Goal: Transaction & Acquisition: Obtain resource

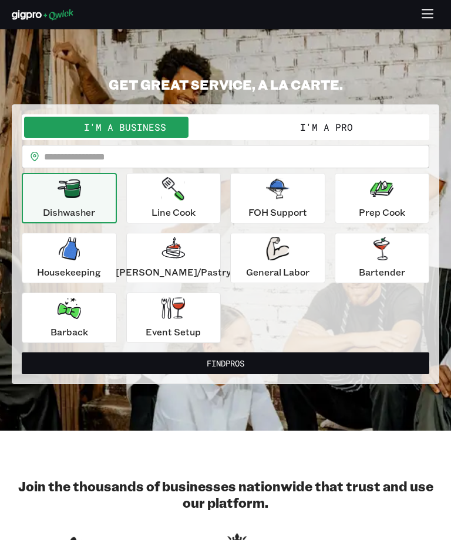
click at [279, 269] on p "General Labor" at bounding box center [277, 272] width 63 height 14
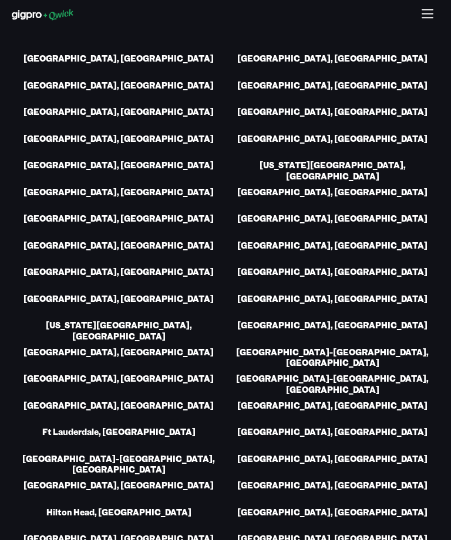
scroll to position [2478, 0]
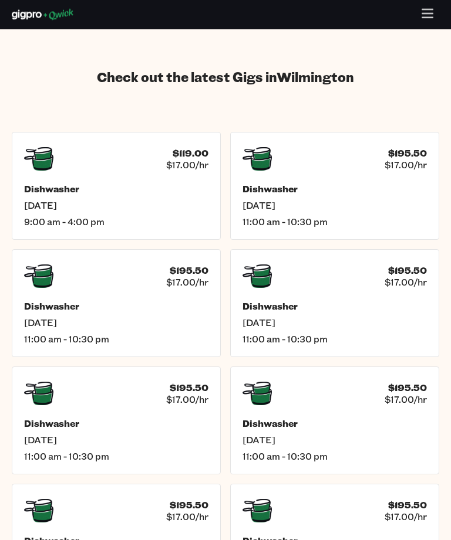
scroll to position [1894, 0]
click at [49, 382] on icon at bounding box center [38, 393] width 29 height 23
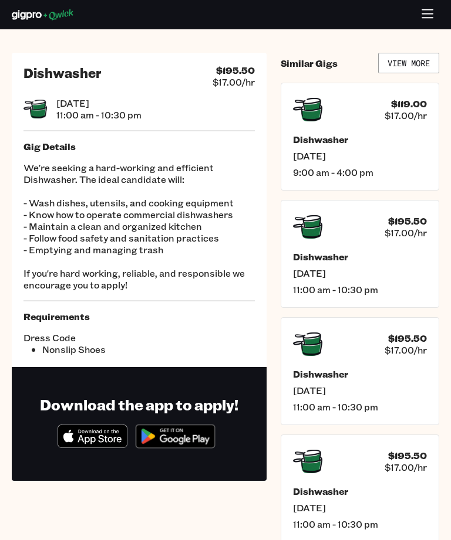
click at [416, 62] on link "View More" at bounding box center [408, 63] width 61 height 21
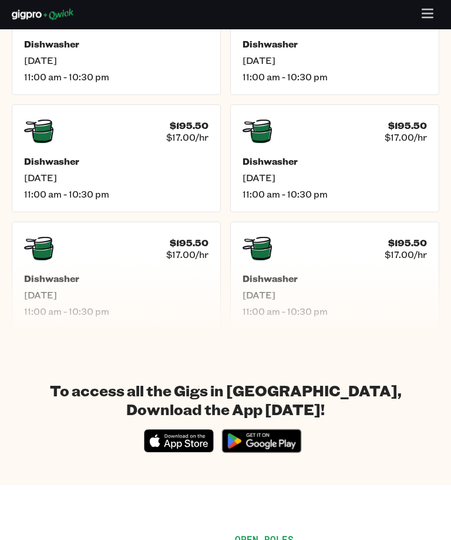
scroll to position [637, 0]
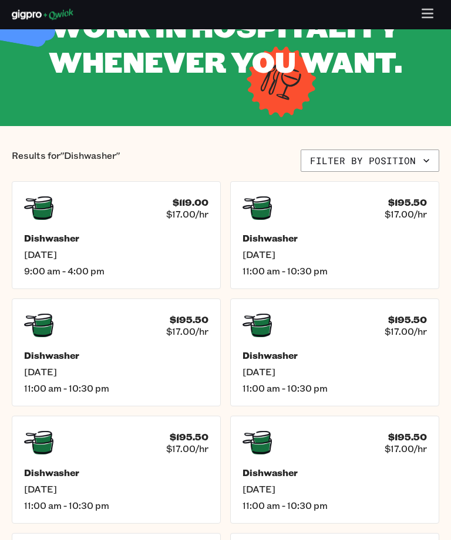
click at [413, 156] on button "Filter by position" at bounding box center [369, 161] width 138 height 22
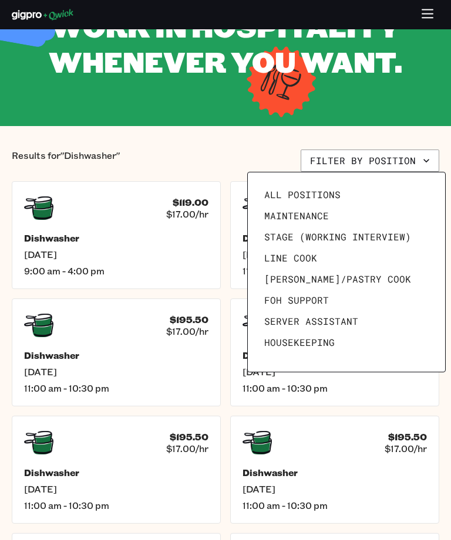
click at [376, 190] on link "All Positions" at bounding box center [346, 194] width 174 height 21
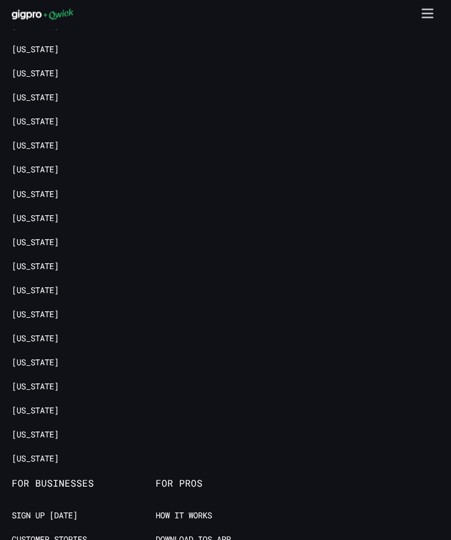
scroll to position [1447, 0]
click at [59, 238] on link "[US_STATE]" at bounding box center [35, 241] width 47 height 11
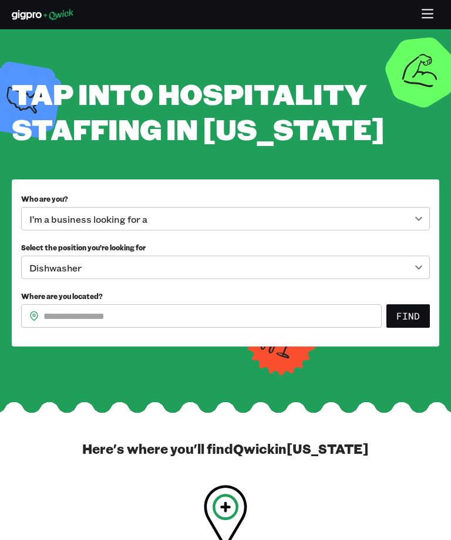
click at [414, 255] on body "**********" at bounding box center [225, 270] width 451 height 540
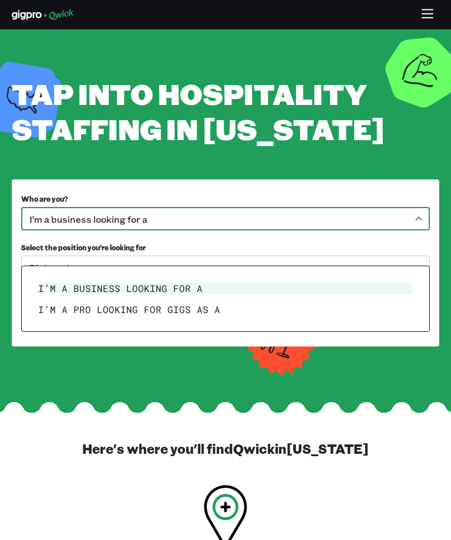
click at [319, 309] on li "I’m a pro looking for Gigs as a" at bounding box center [225, 309] width 384 height 21
type input "***"
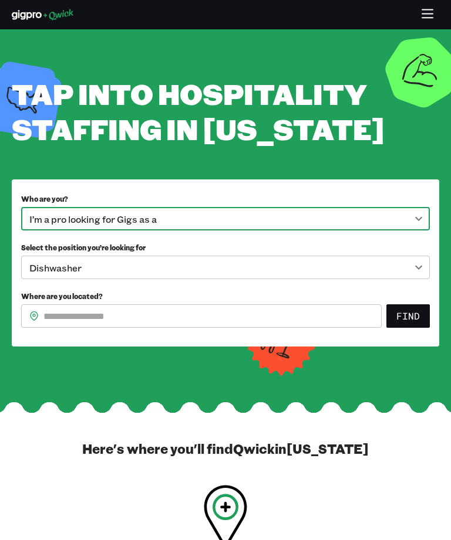
click at [326, 302] on body "**********" at bounding box center [225, 270] width 451 height 540
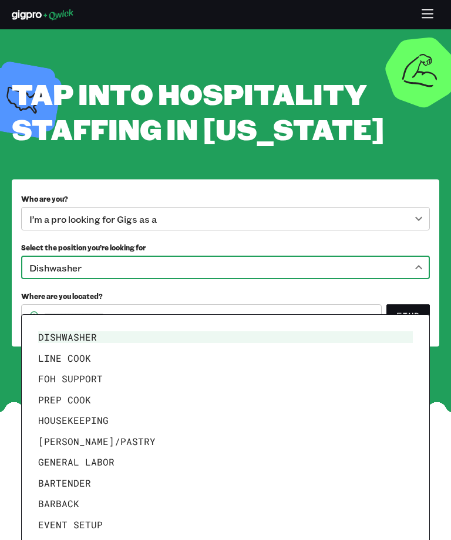
click at [117, 420] on li "Housekeeping" at bounding box center [225, 420] width 384 height 21
type input "**********"
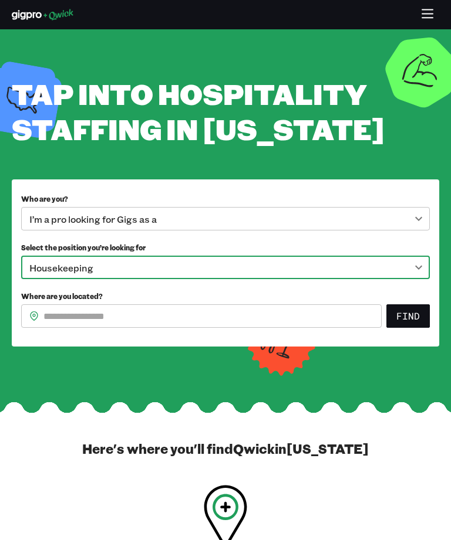
click at [410, 328] on button "Find" at bounding box center [407, 316] width 43 height 23
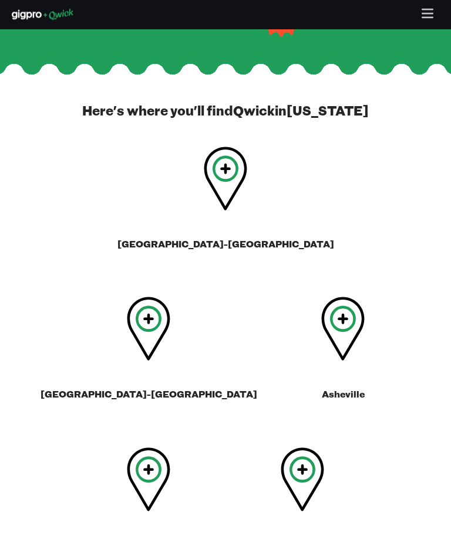
scroll to position [353, 0]
click at [257, 388] on h3 "Raleigh-Durham" at bounding box center [148, 394] width 217 height 12
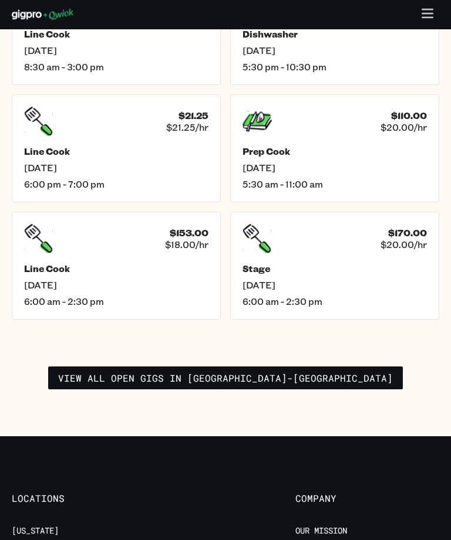
scroll to position [2139, 0]
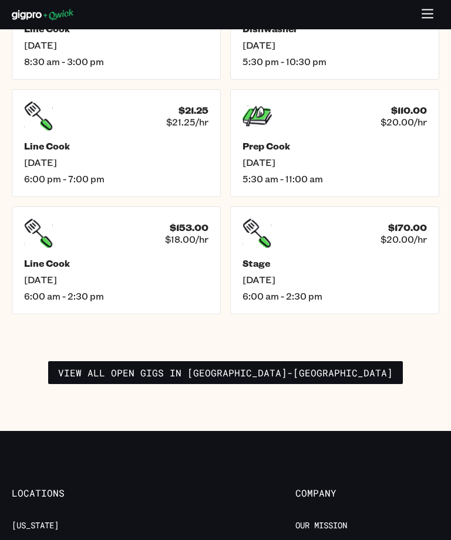
click at [381, 297] on span "6:00 am - 2:30 pm" at bounding box center [334, 296] width 184 height 12
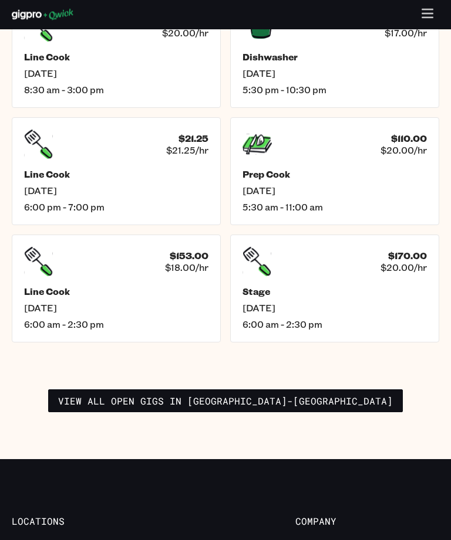
scroll to position [2111, 0]
click at [182, 144] on h4 "$21.25" at bounding box center [193, 139] width 30 height 12
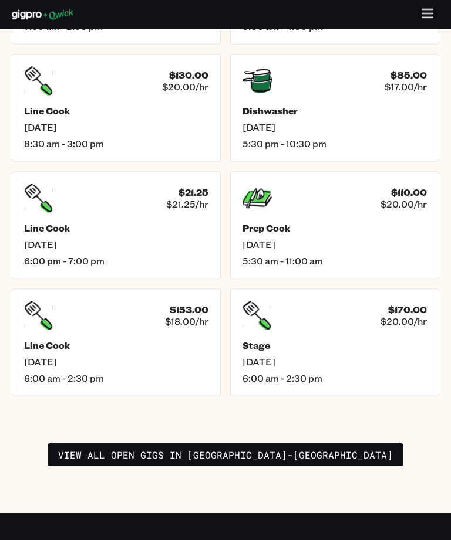
scroll to position [2031, 0]
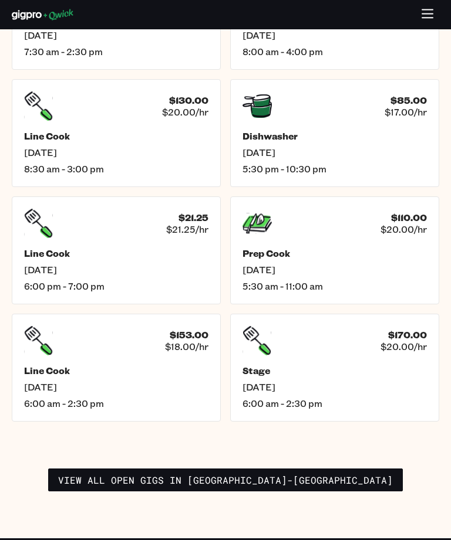
click at [262, 480] on link "View all open gigs in Raleigh-Durham" at bounding box center [225, 480] width 354 height 23
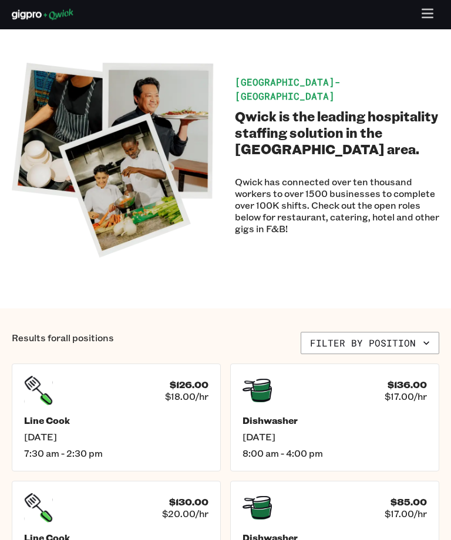
click at [385, 350] on button "Filter by position" at bounding box center [369, 344] width 138 height 22
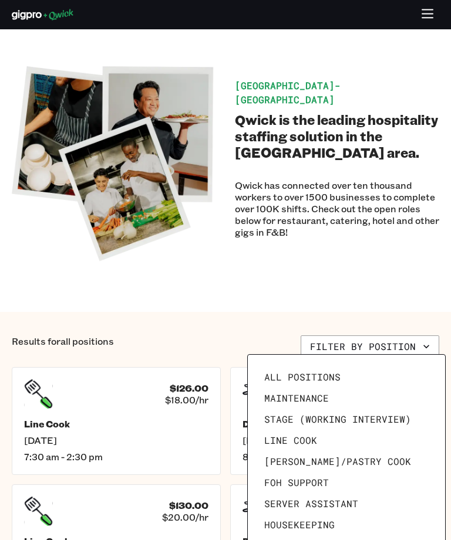
click at [337, 525] on link "Housekeeping" at bounding box center [346, 525] width 174 height 21
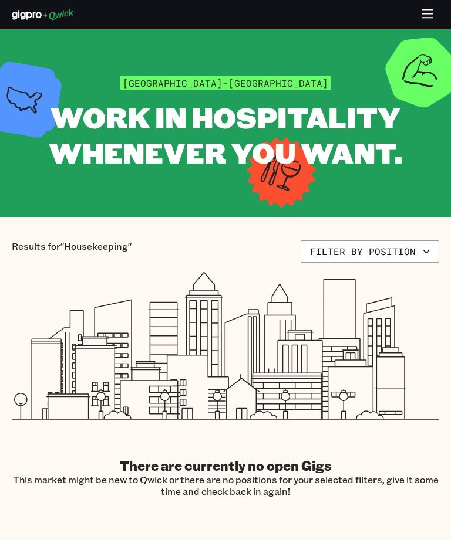
click at [397, 252] on button "Filter by position" at bounding box center [369, 252] width 138 height 22
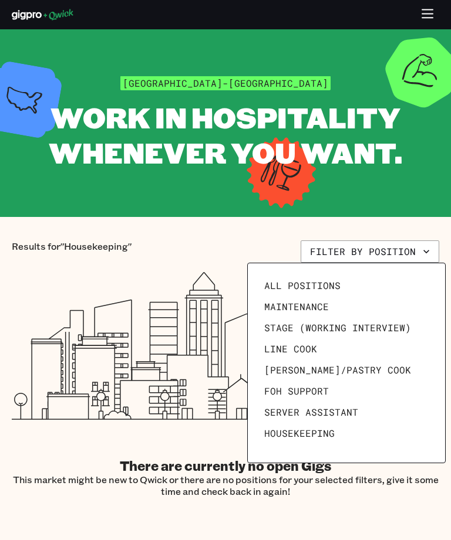
click at [411, 21] on div at bounding box center [225, 270] width 451 height 540
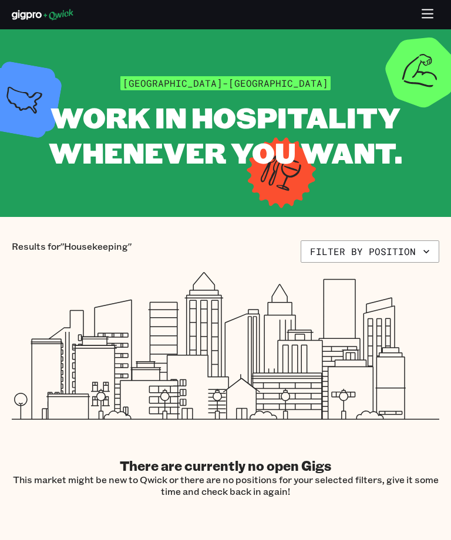
click at [434, 16] on icon "button" at bounding box center [427, 14] width 13 height 13
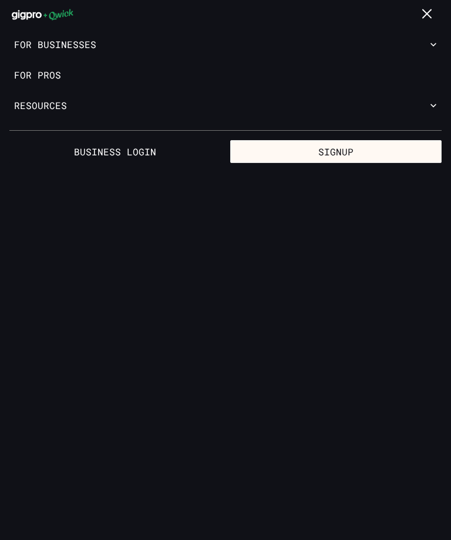
click at [422, 118] on button "Resources" at bounding box center [225, 105] width 451 height 31
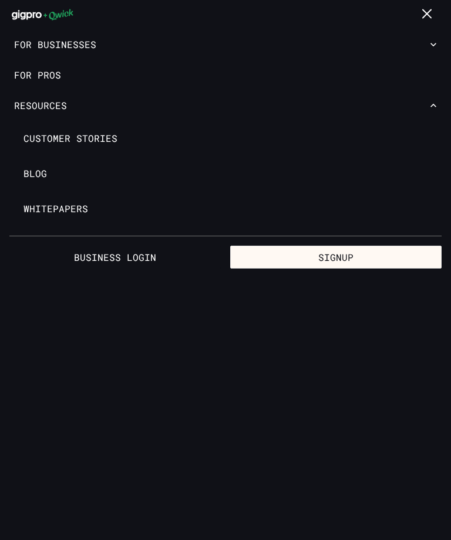
click at [42, 170] on span "Blog" at bounding box center [34, 174] width 23 height 12
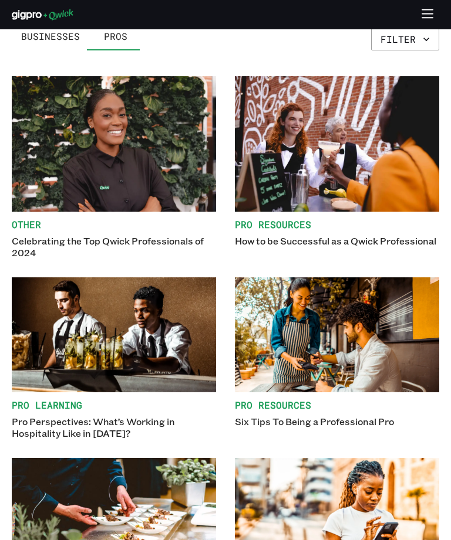
scroll to position [165, 0]
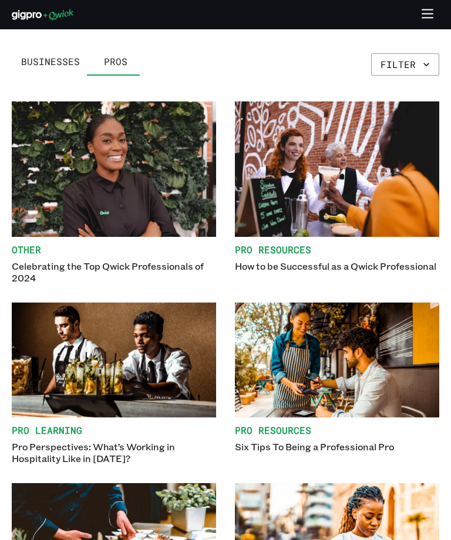
click at [361, 192] on img at bounding box center [337, 170] width 204 height 136
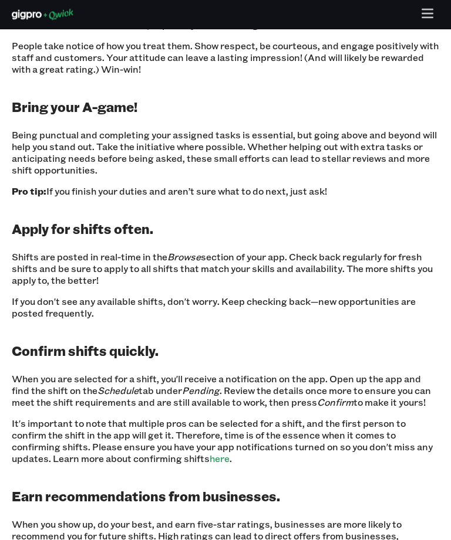
scroll to position [931, 0]
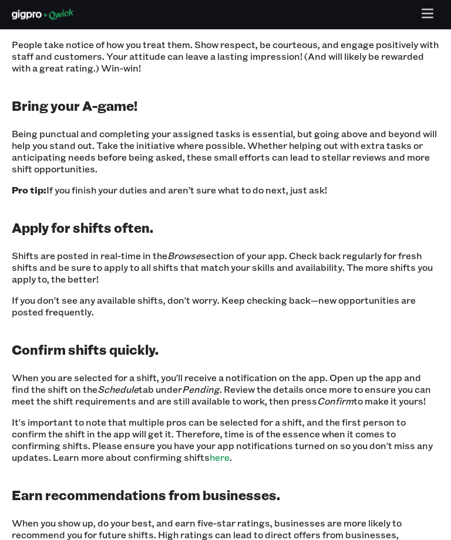
click at [209, 455] on link "here" at bounding box center [219, 458] width 20 height 12
